Goal: Information Seeking & Learning: Learn about a topic

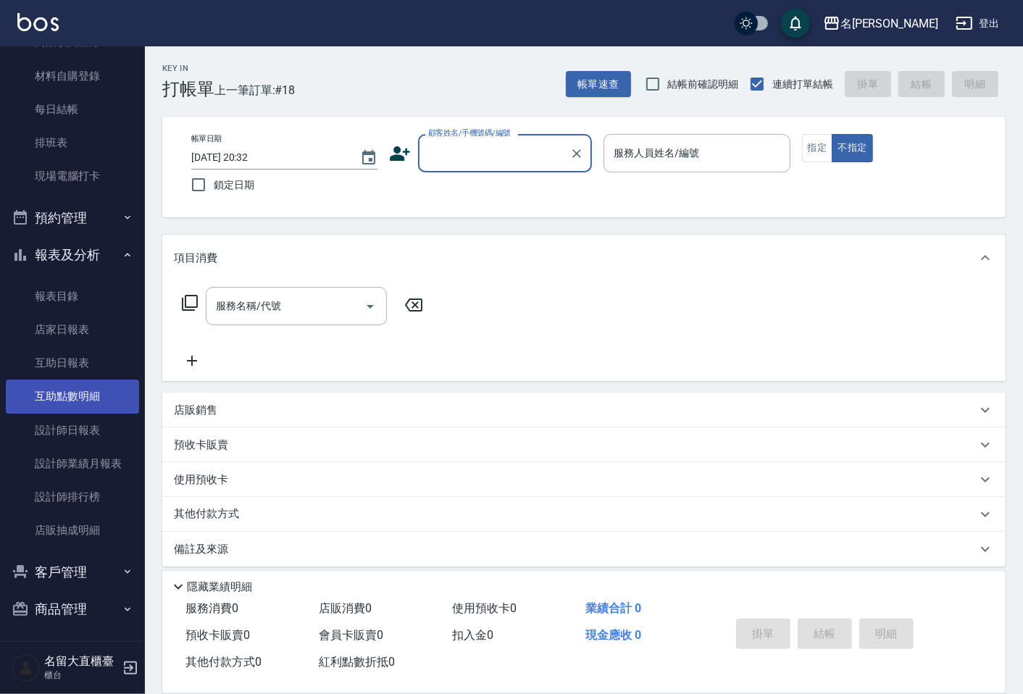
scroll to position [172, 0]
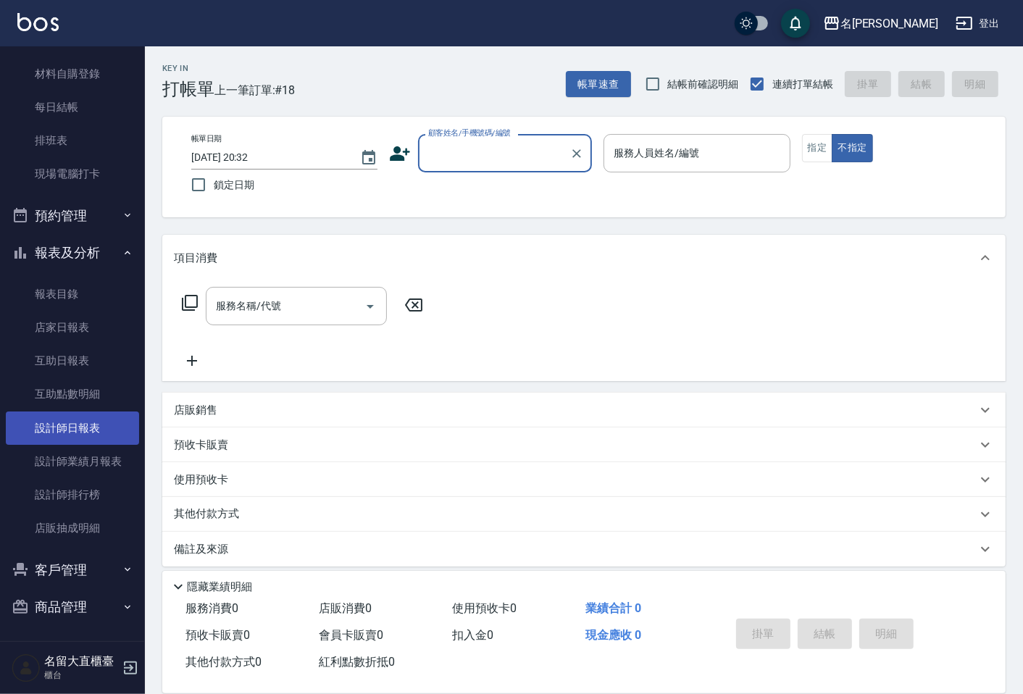
click at [78, 428] on link "設計師日報表" at bounding box center [72, 428] width 133 height 33
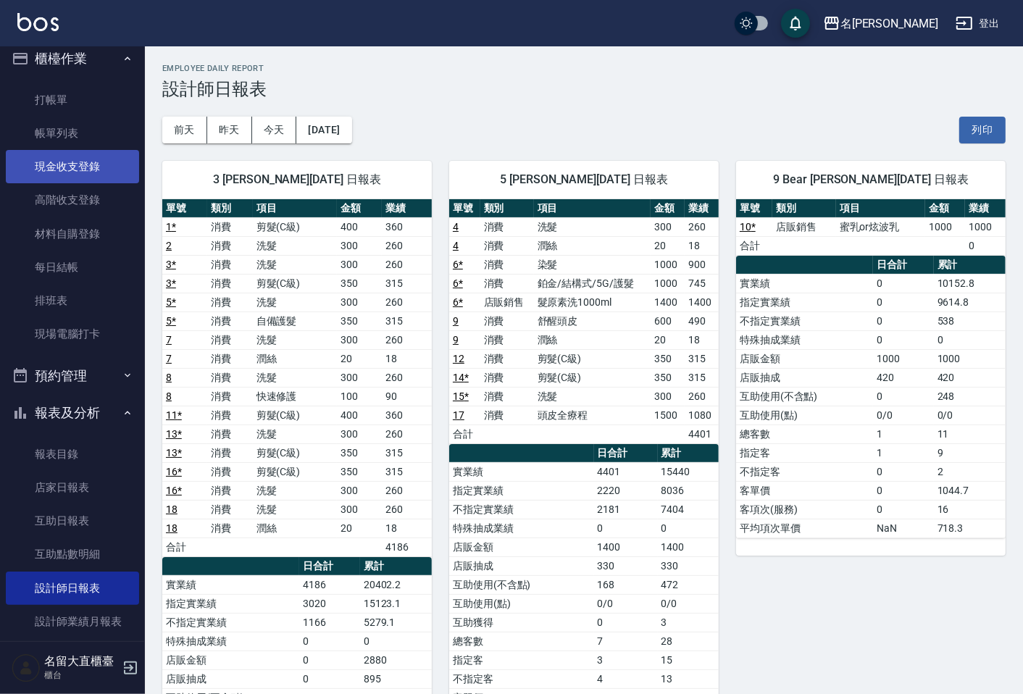
scroll to position [12, 0]
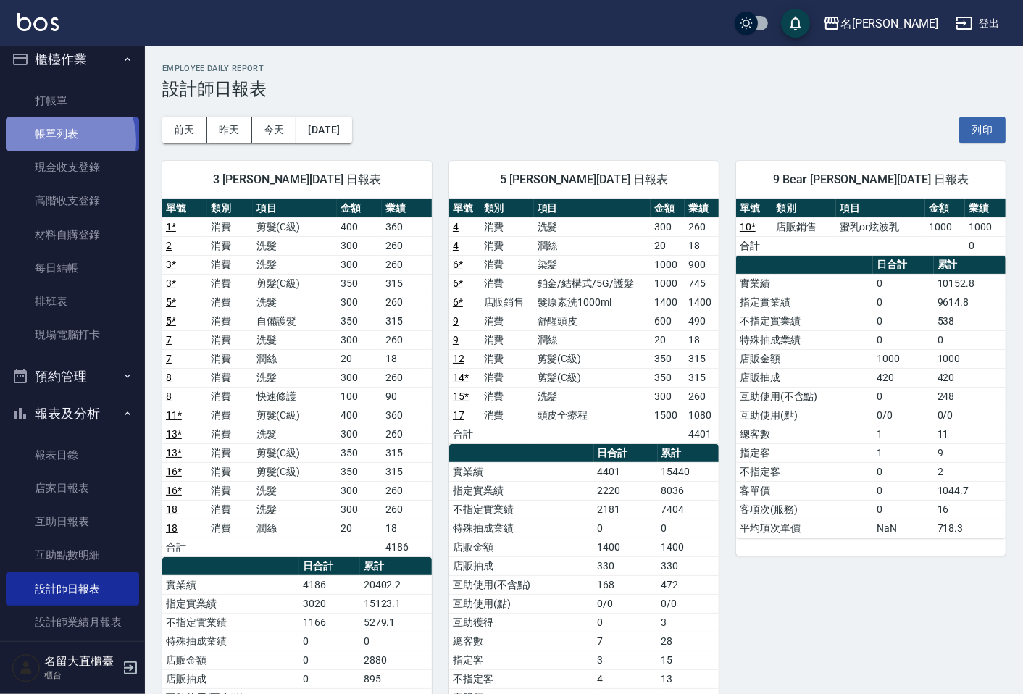
click at [58, 140] on link "帳單列表" at bounding box center [72, 133] width 133 height 33
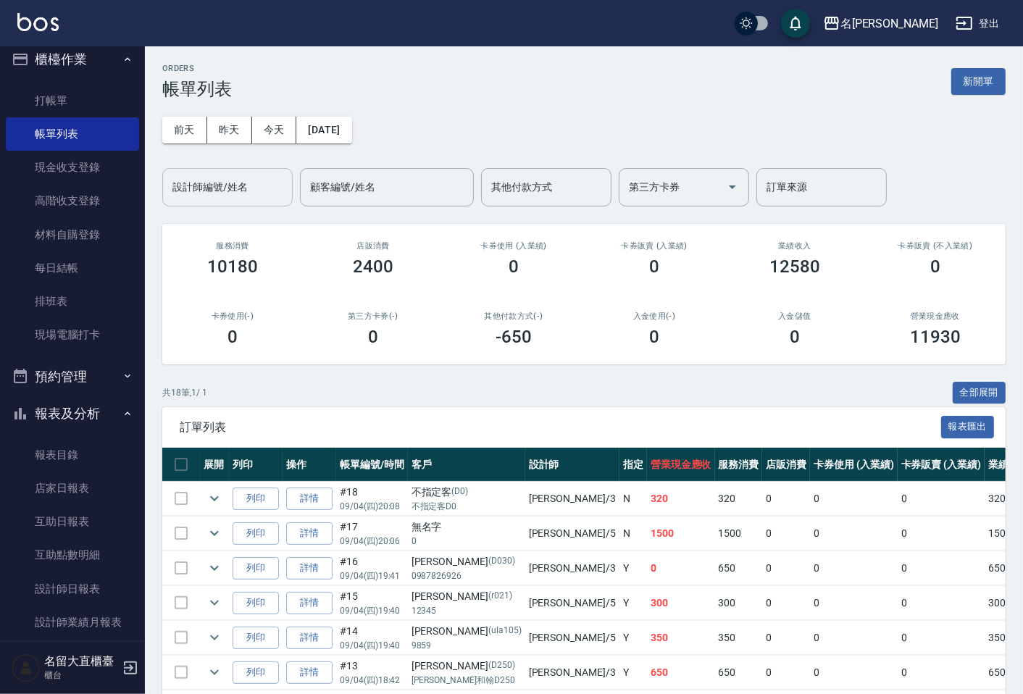
click at [204, 178] on input "設計師編號/姓名" at bounding box center [227, 187] width 117 height 25
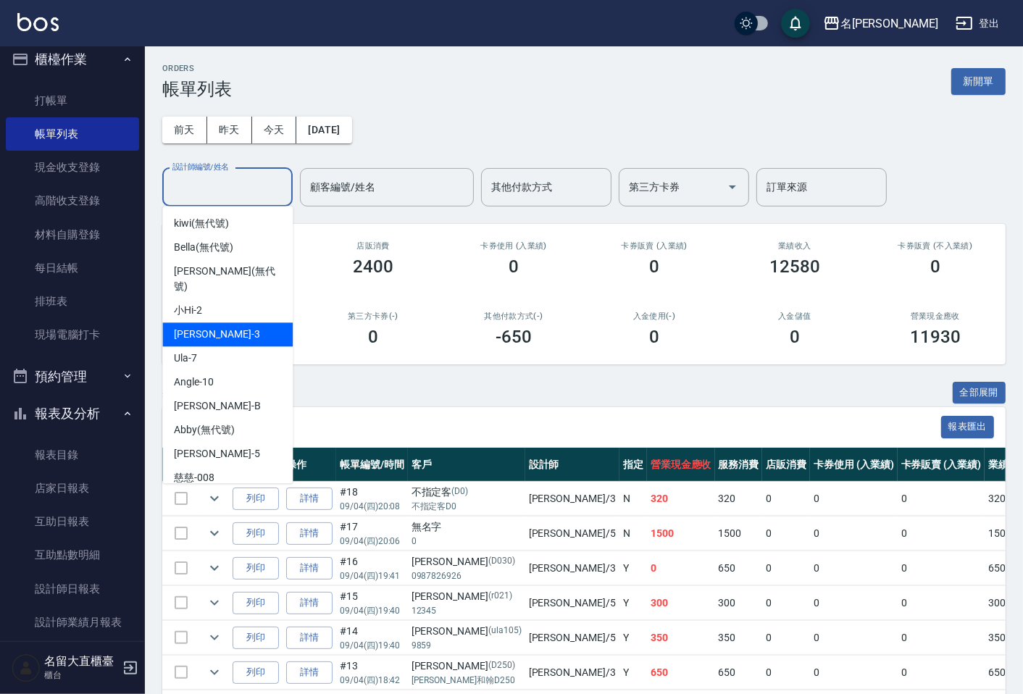
click at [205, 328] on div "郭忠翰 -3" at bounding box center [227, 335] width 130 height 24
type input "郭忠翰-3"
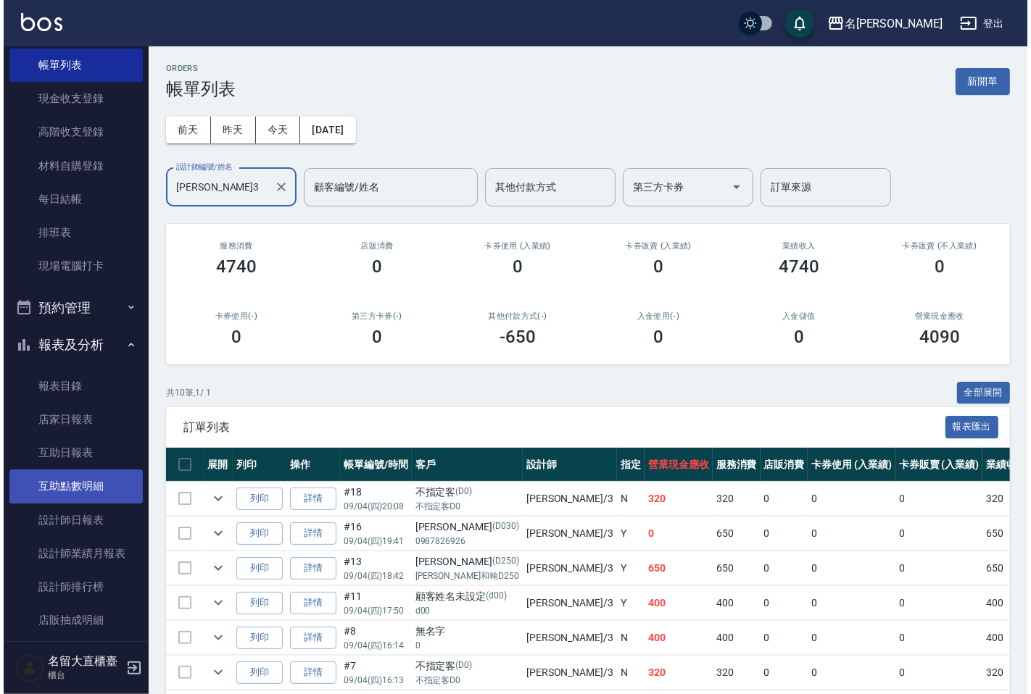
scroll to position [161, 0]
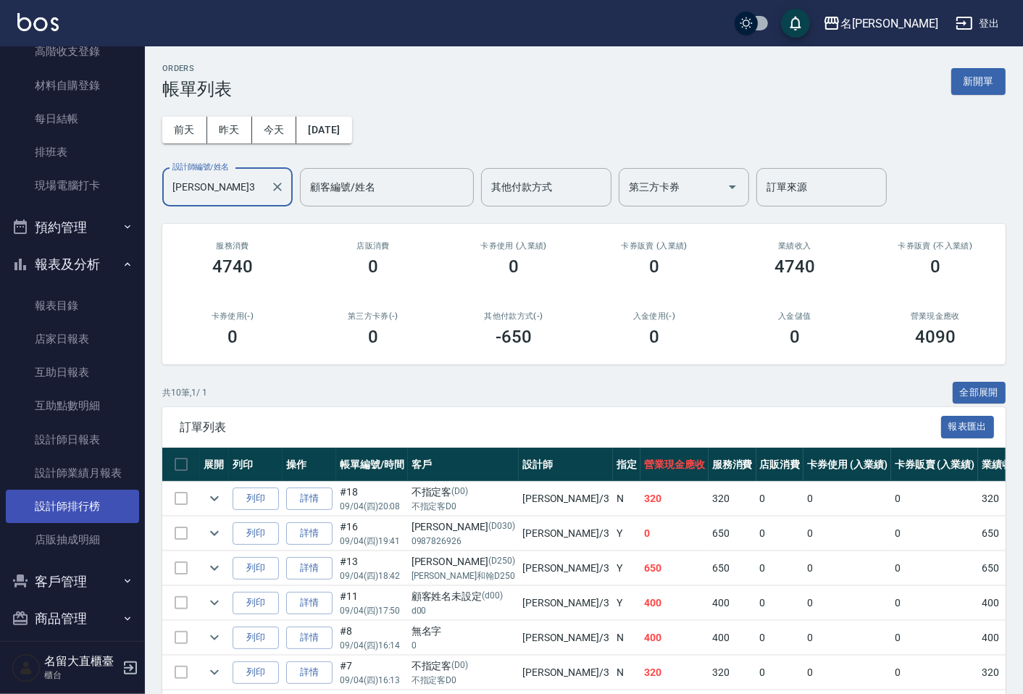
click at [81, 505] on link "設計師排行榜" at bounding box center [72, 506] width 133 height 33
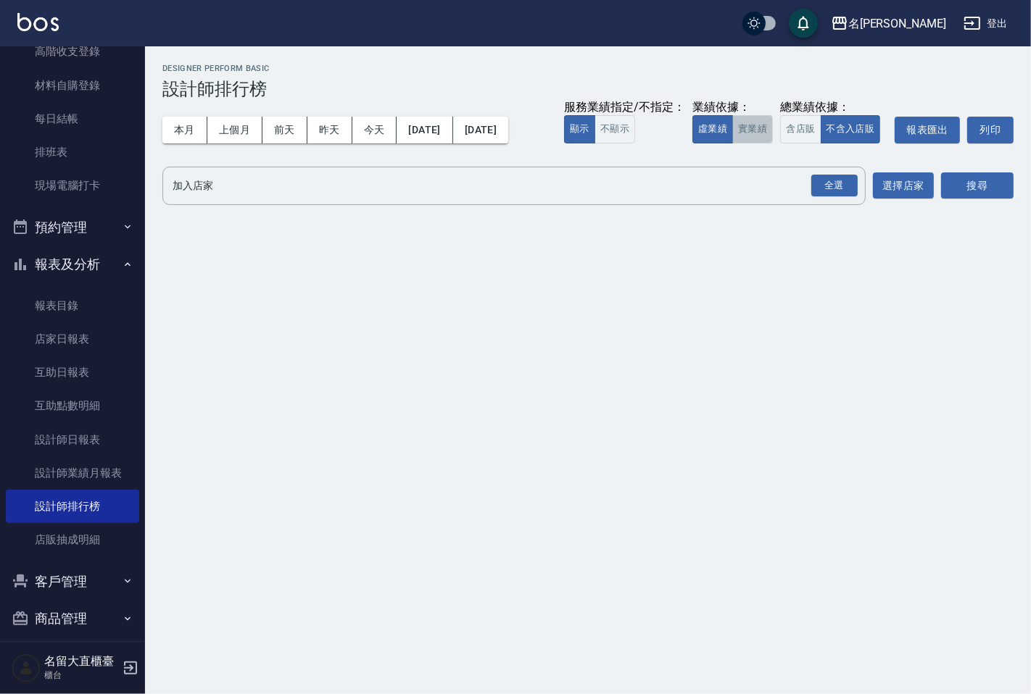
click at [738, 124] on button "實業績" at bounding box center [752, 129] width 41 height 28
click at [821, 176] on div "全選" at bounding box center [834, 186] width 46 height 22
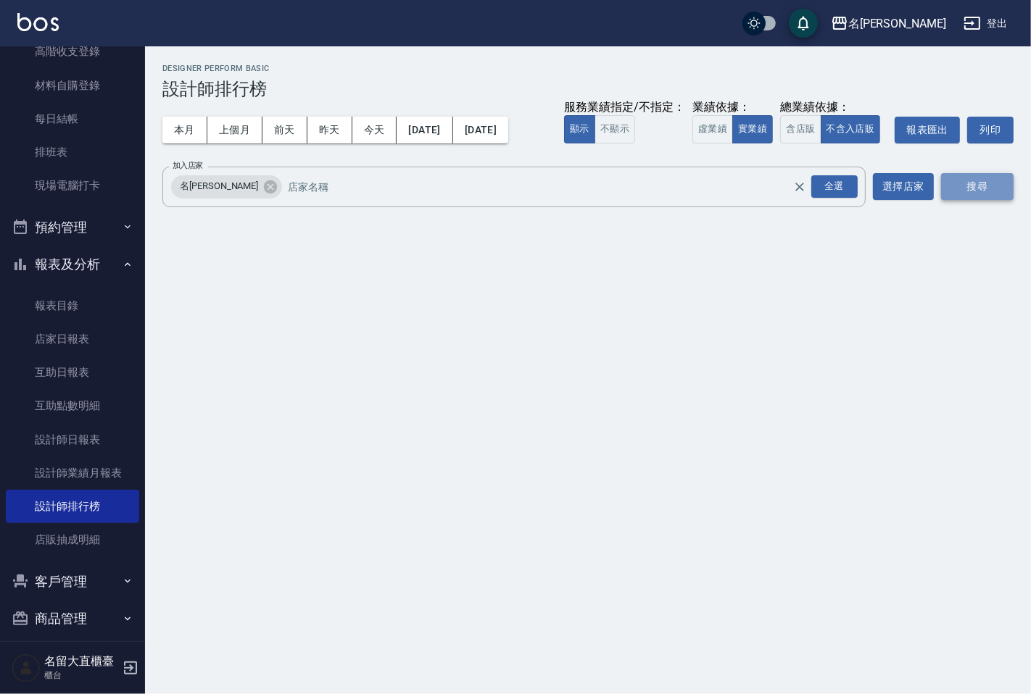
click at [967, 186] on button "搜尋" at bounding box center [977, 186] width 72 height 27
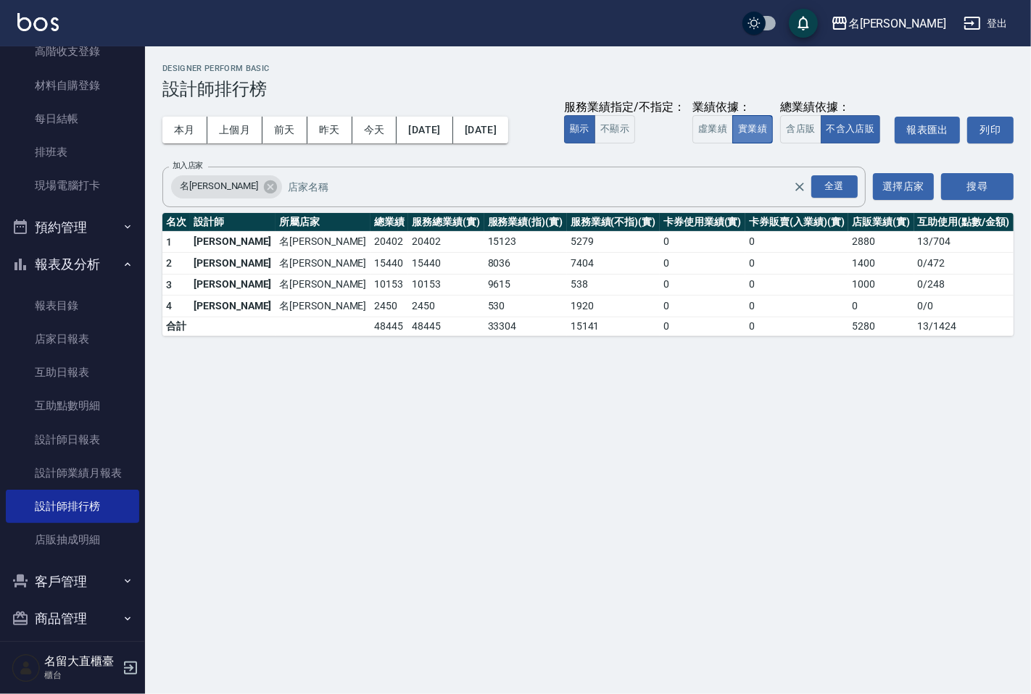
click at [758, 138] on button "實業績" at bounding box center [752, 129] width 41 height 28
click at [984, 23] on button "登出" at bounding box center [985, 23] width 56 height 27
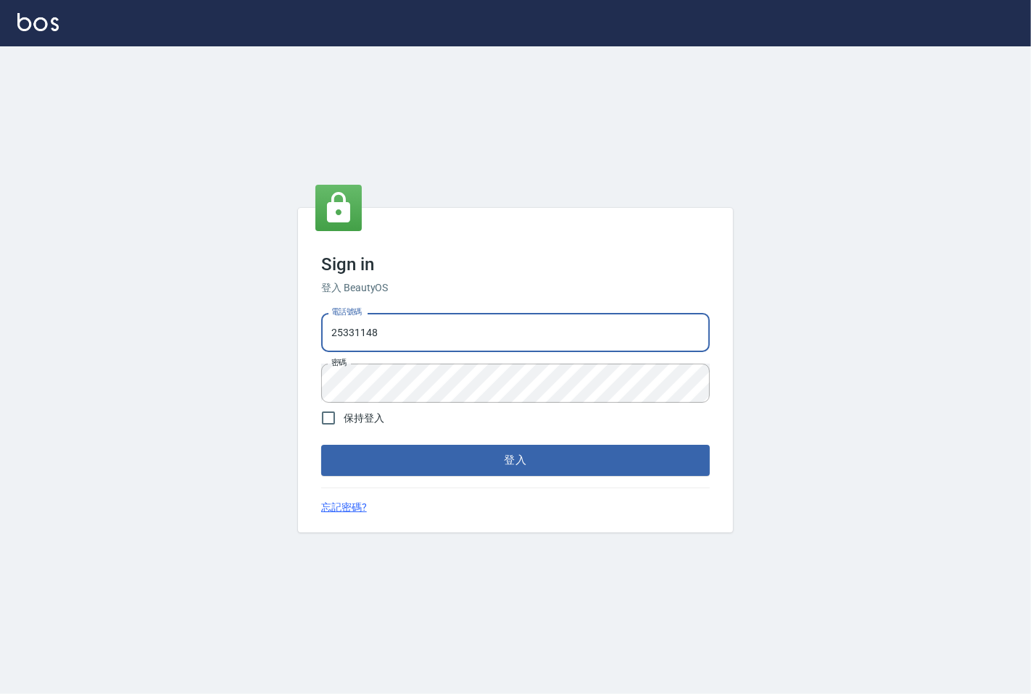
drag, startPoint x: 0, startPoint y: 0, endPoint x: 494, endPoint y: 336, distance: 597.2
click at [494, 336] on input "25331148" at bounding box center [515, 332] width 388 height 39
type input "0983983823"
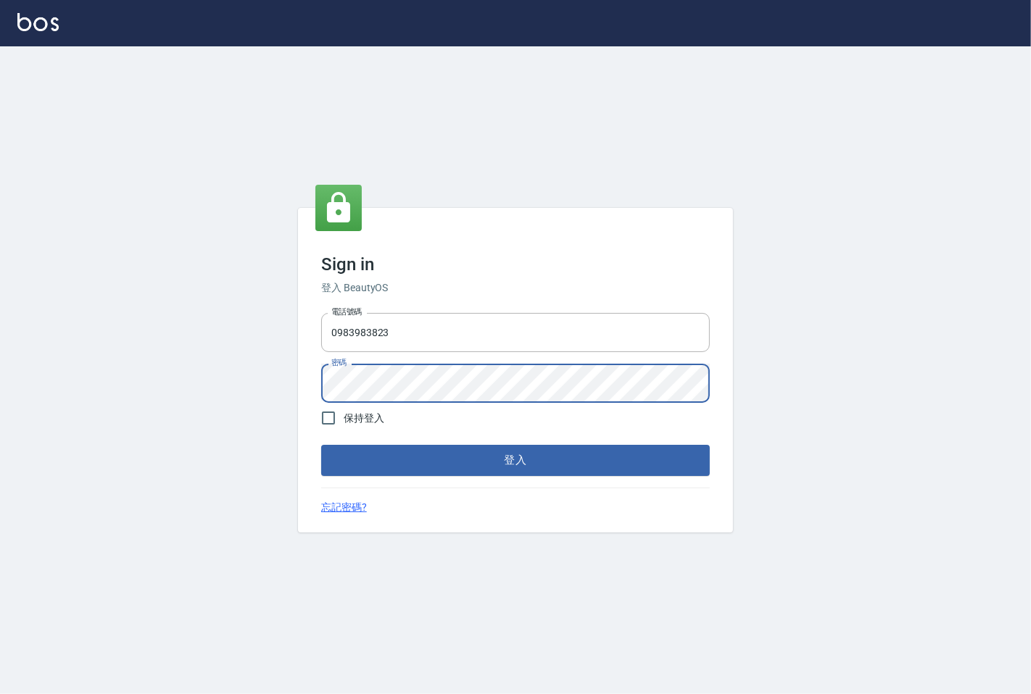
click at [321, 445] on button "登入" at bounding box center [515, 460] width 388 height 30
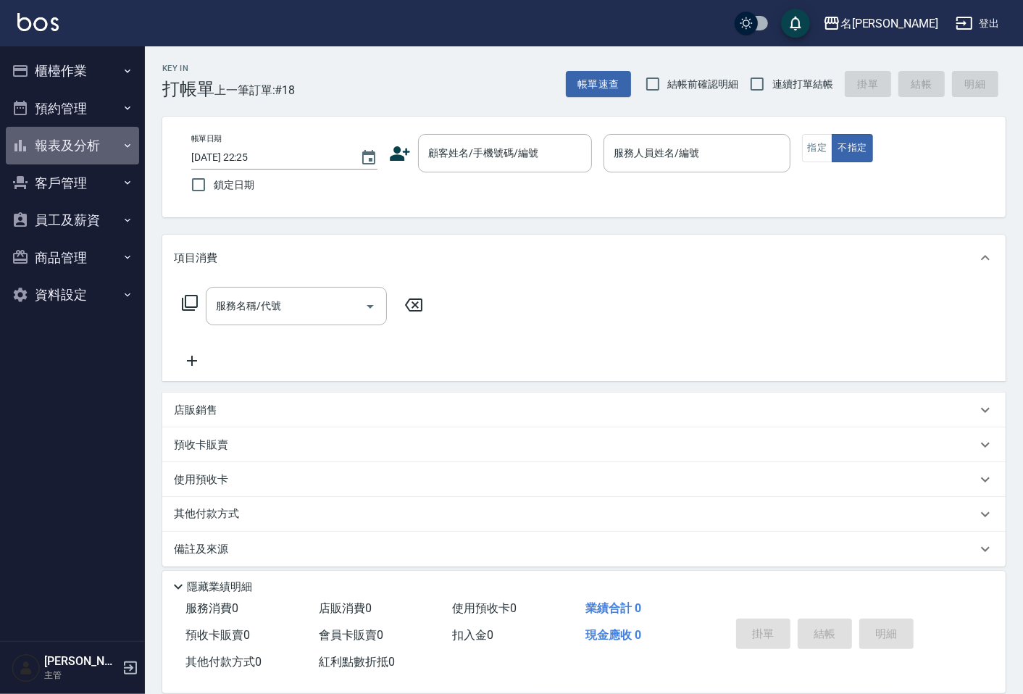
click at [94, 150] on button "報表及分析" at bounding box center [72, 146] width 133 height 38
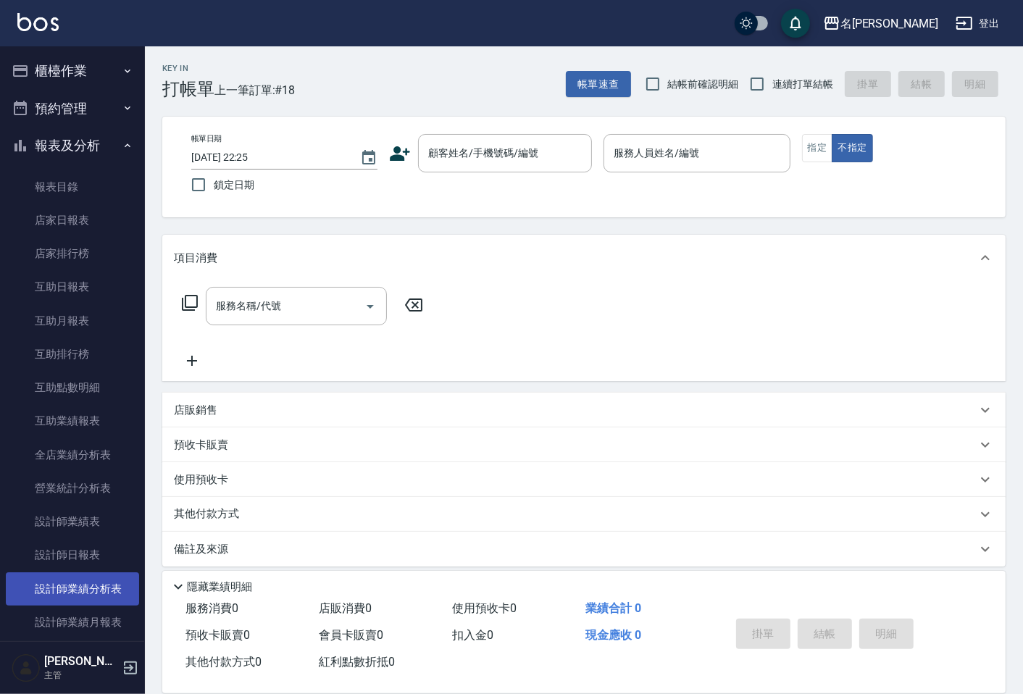
click at [84, 594] on link "設計師業績分析表" at bounding box center [72, 589] width 133 height 33
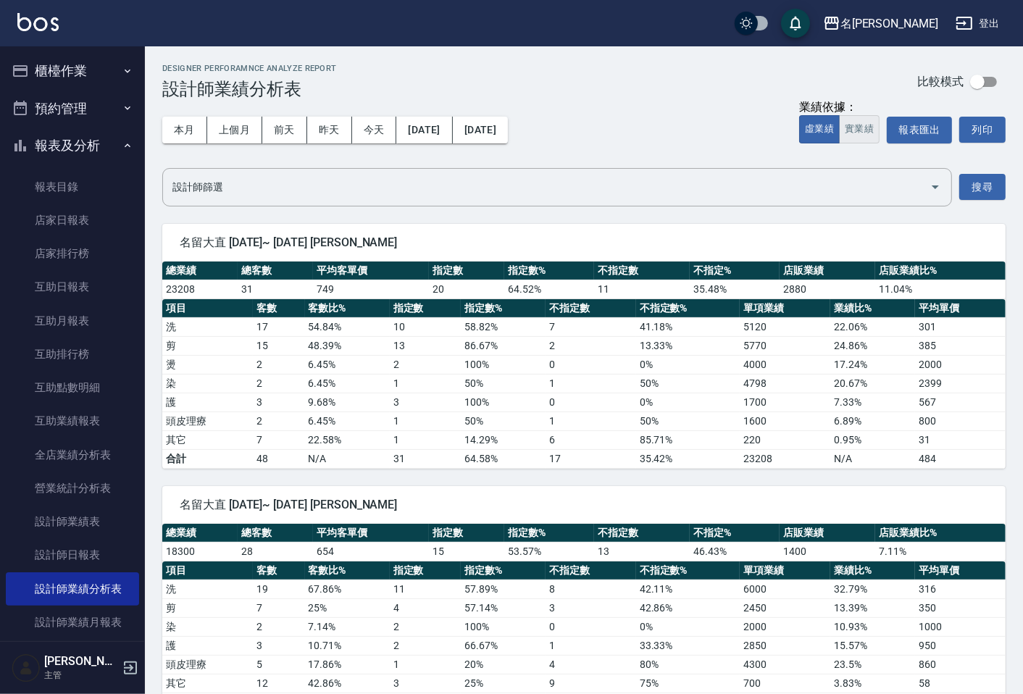
click at [875, 133] on button "實業績" at bounding box center [859, 129] width 41 height 28
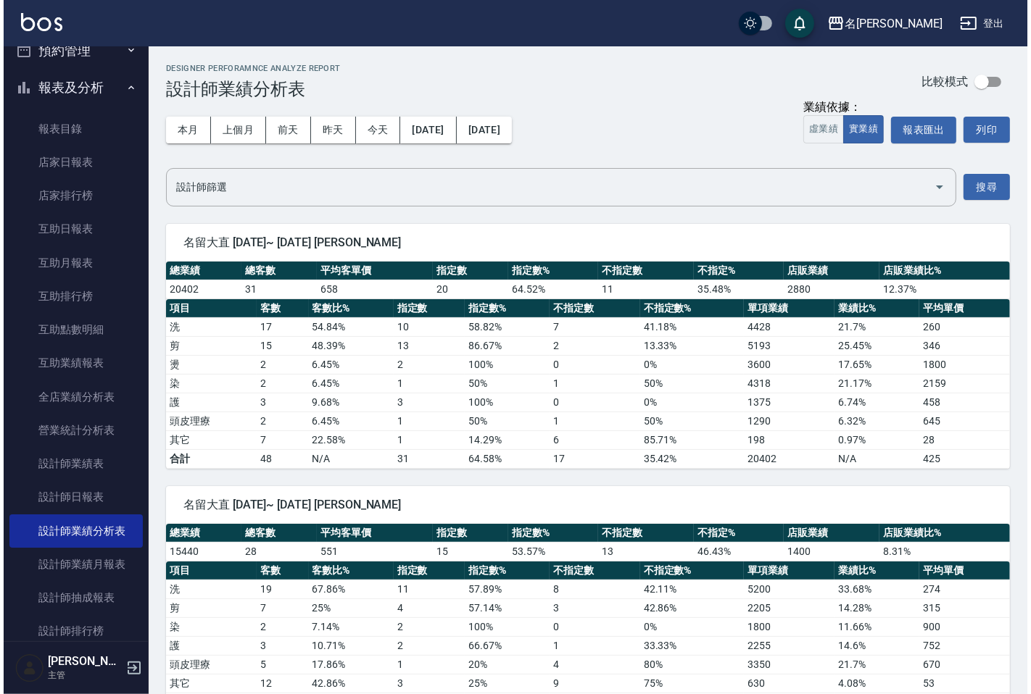
scroll to position [161, 0]
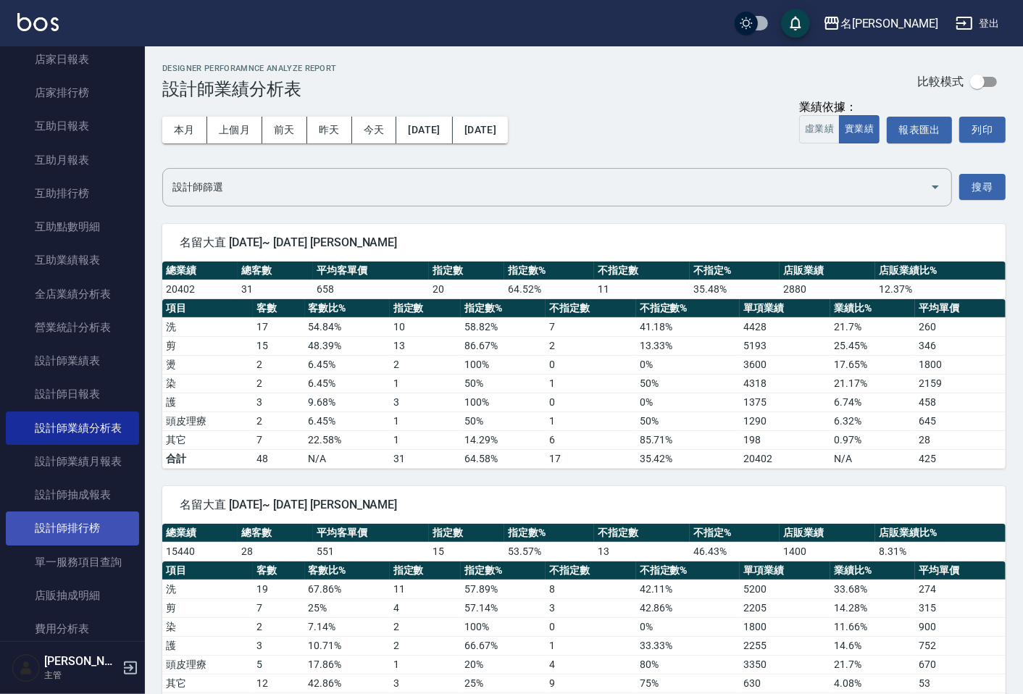
click at [81, 533] on link "設計師排行榜" at bounding box center [72, 528] width 133 height 33
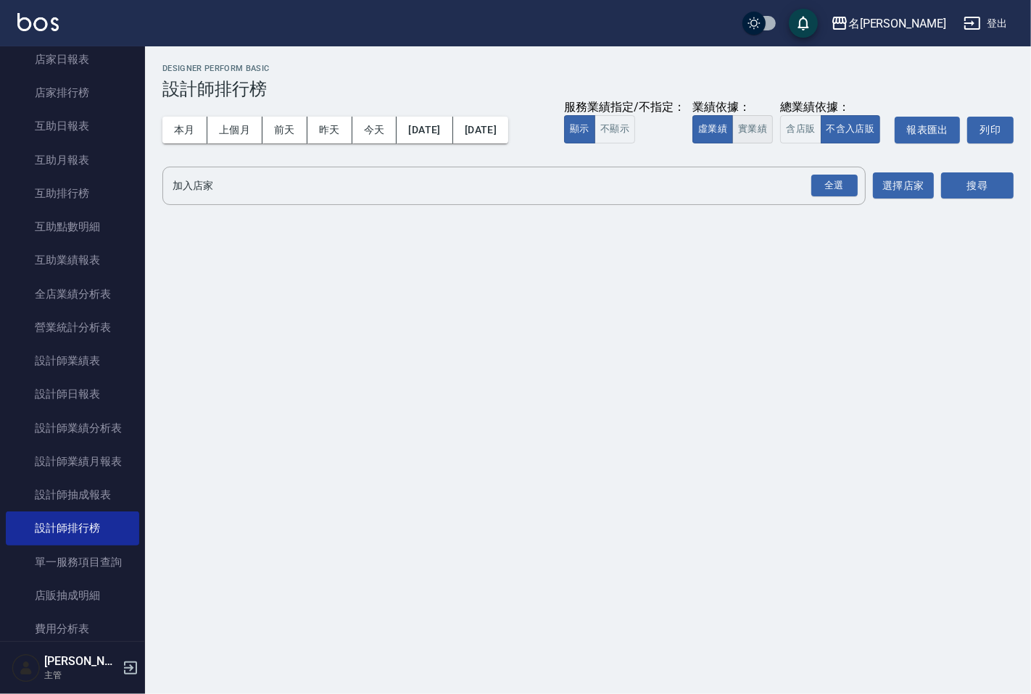
click at [767, 135] on button "實業績" at bounding box center [752, 129] width 41 height 28
click at [837, 182] on div "全選" at bounding box center [834, 186] width 46 height 22
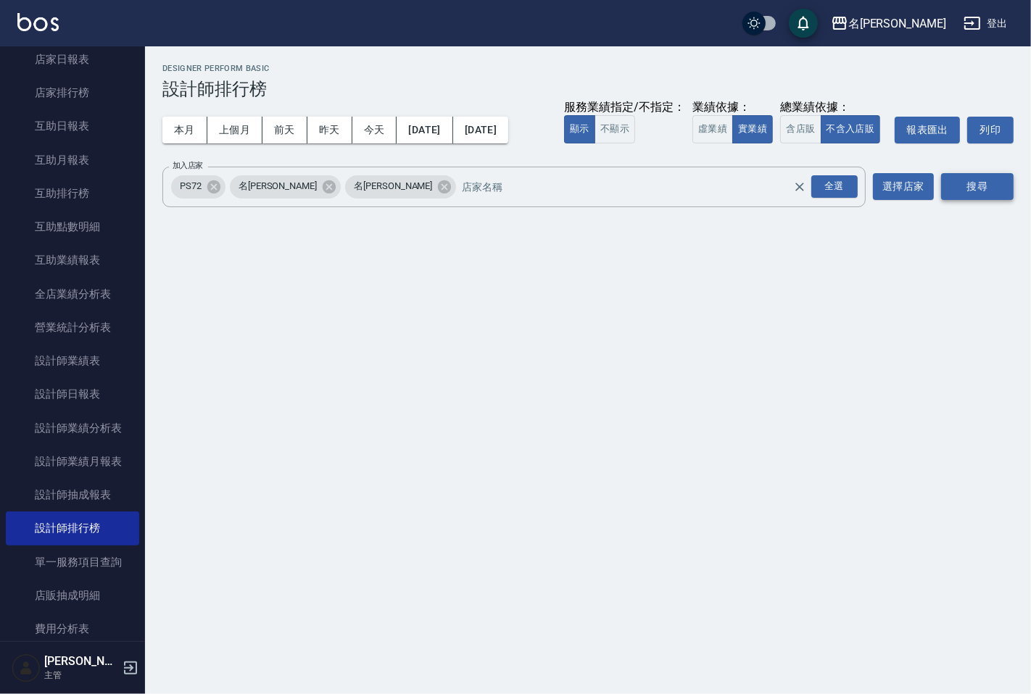
click at [952, 189] on button "搜尋" at bounding box center [977, 186] width 72 height 27
